Goal: Check status: Check status

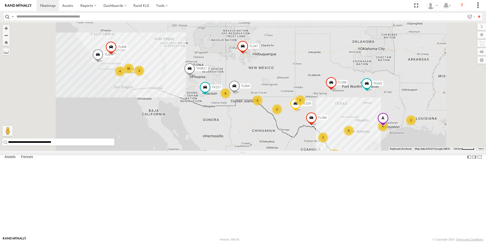
click at [340, 160] on div "8" at bounding box center [335, 154] width 10 height 10
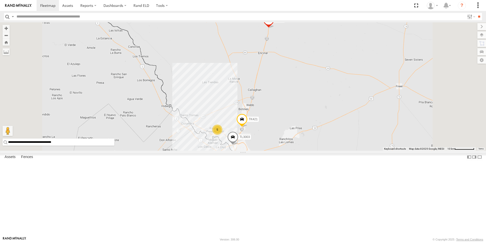
click at [247, 128] on span at bounding box center [241, 121] width 11 height 14
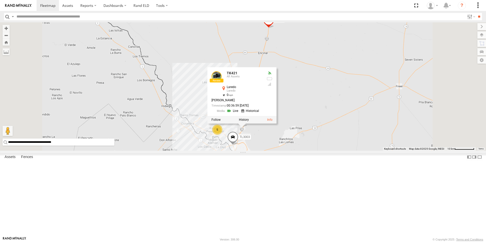
click at [355, 151] on div "TL844 TL384 TL348 TL029 TL845 TK9917 TK422 TL347 TL608 TK227 TL604 5 TL102 TK42…" at bounding box center [243, 86] width 486 height 129
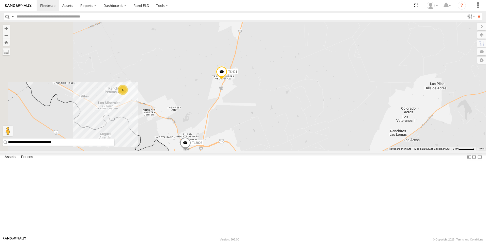
drag, startPoint x: 322, startPoint y: 184, endPoint x: 386, endPoint y: 178, distance: 64.6
click at [386, 151] on div "TL844 TL384 TL348 TL029 TL845 TK9917 TK422 TL347 TL608 TK227 TL604 TL102 TK421 …" at bounding box center [243, 86] width 486 height 129
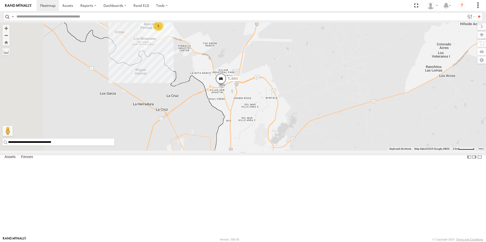
drag, startPoint x: 360, startPoint y: 183, endPoint x: 387, endPoint y: 120, distance: 68.6
click at [387, 120] on div "TL844 TL384 TL348 TL029 TL845 TK9917 TK422 TL347 TL608 TK227 TL604 TL102 TK421 …" at bounding box center [243, 86] width 486 height 129
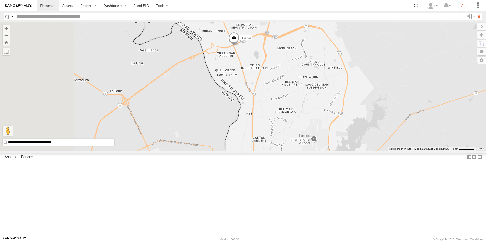
drag, startPoint x: 300, startPoint y: 150, endPoint x: 413, endPoint y: 130, distance: 115.0
click at [413, 130] on div "TL844 TL384 TL348 TL029 TL845 TK9917 TK422 TL347 TL608 TK227 TL604 TL102 TK421 …" at bounding box center [243, 86] width 486 height 129
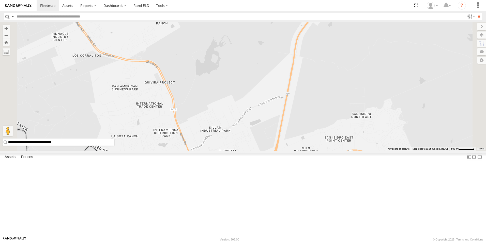
drag, startPoint x: 328, startPoint y: 70, endPoint x: 312, endPoint y: 204, distance: 134.3
click at [312, 151] on div "TL844 TL384 TL348 TL029 TL845 TK9917 TK422 TL347 TL608 TK227 TL604 TL102 TK421 …" at bounding box center [243, 86] width 486 height 129
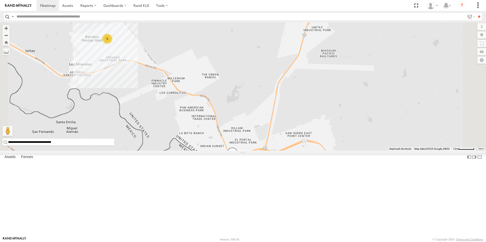
click at [310, 19] on span at bounding box center [304, 12] width 11 height 14
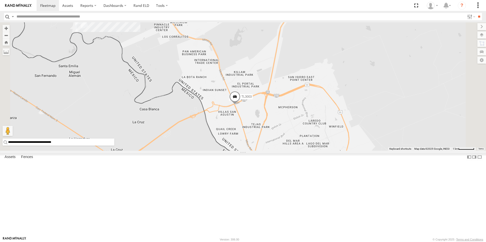
drag, startPoint x: 363, startPoint y: 161, endPoint x: 368, endPoint y: 69, distance: 91.6
click at [368, 69] on div "TL844 TL384 TL348 TL029 TL845 TK9917 TK422 TL347 TL608 TK227 TL604 TL102 TK421 …" at bounding box center [243, 86] width 486 height 129
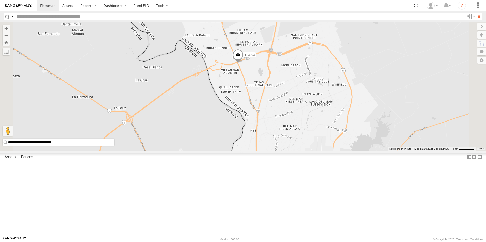
click at [243, 63] on span at bounding box center [237, 56] width 11 height 14
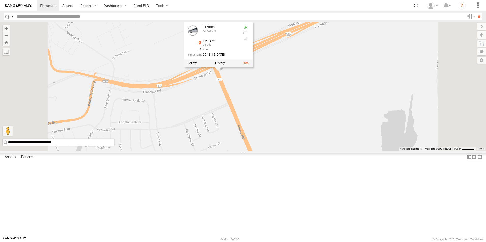
drag, startPoint x: 332, startPoint y: 92, endPoint x: 332, endPoint y: 147, distance: 55.6
click at [332, 147] on div "TL844 TL384 TL348 TL029 TL845 TK9917 TK422 TL347 TL608 TK227 TL604 TL102 TK421 …" at bounding box center [243, 86] width 486 height 129
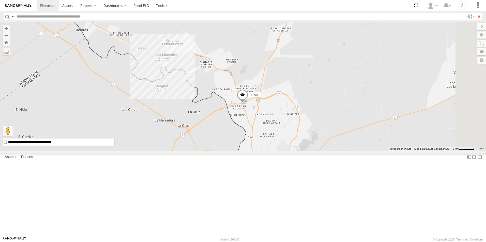
drag, startPoint x: 432, startPoint y: 64, endPoint x: 369, endPoint y: 137, distance: 96.5
click at [369, 137] on div "TL3003" at bounding box center [243, 86] width 486 height 129
